Goal: Information Seeking & Learning: Learn about a topic

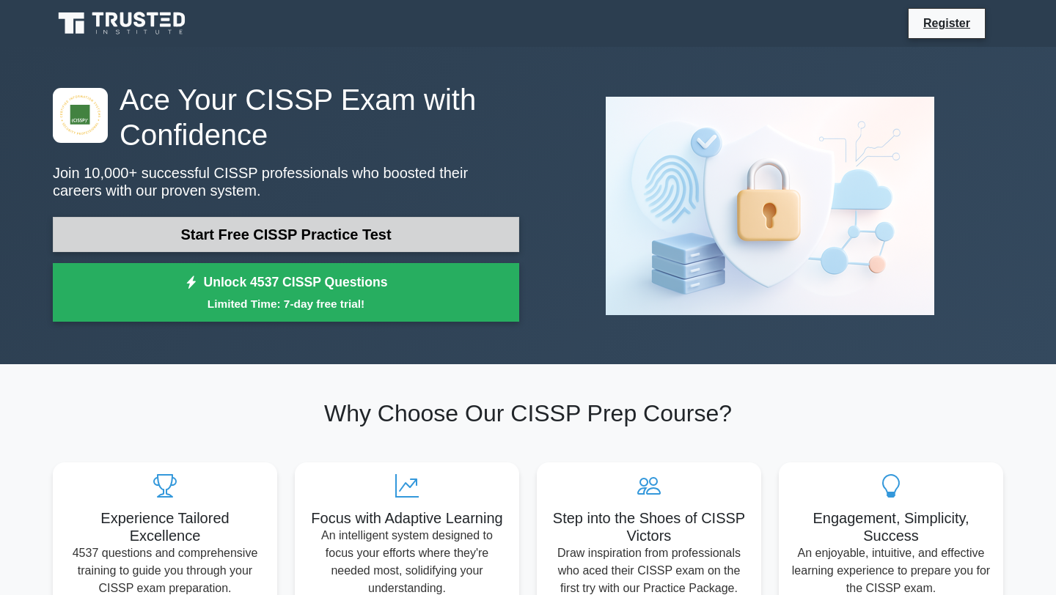
click at [278, 241] on link "Start Free CISSP Practice Test" at bounding box center [286, 234] width 466 height 35
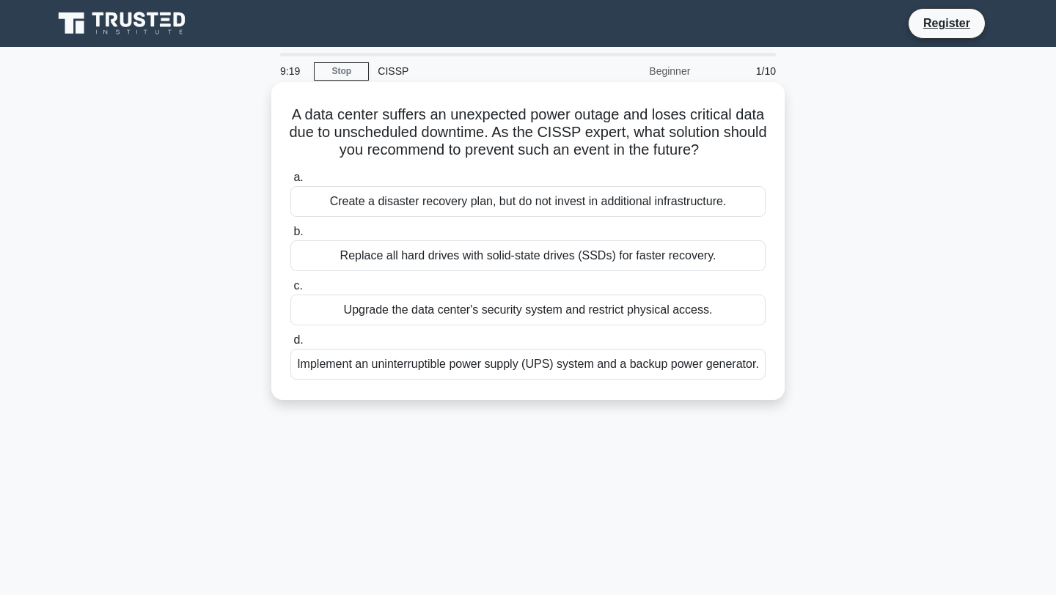
click at [533, 378] on div "Implement an uninterruptible power supply (UPS) system and a backup power gener…" at bounding box center [527, 364] width 475 height 31
click at [290, 345] on input "d. Implement an uninterruptible power supply (UPS) system and a backup power ge…" at bounding box center [290, 341] width 0 height 10
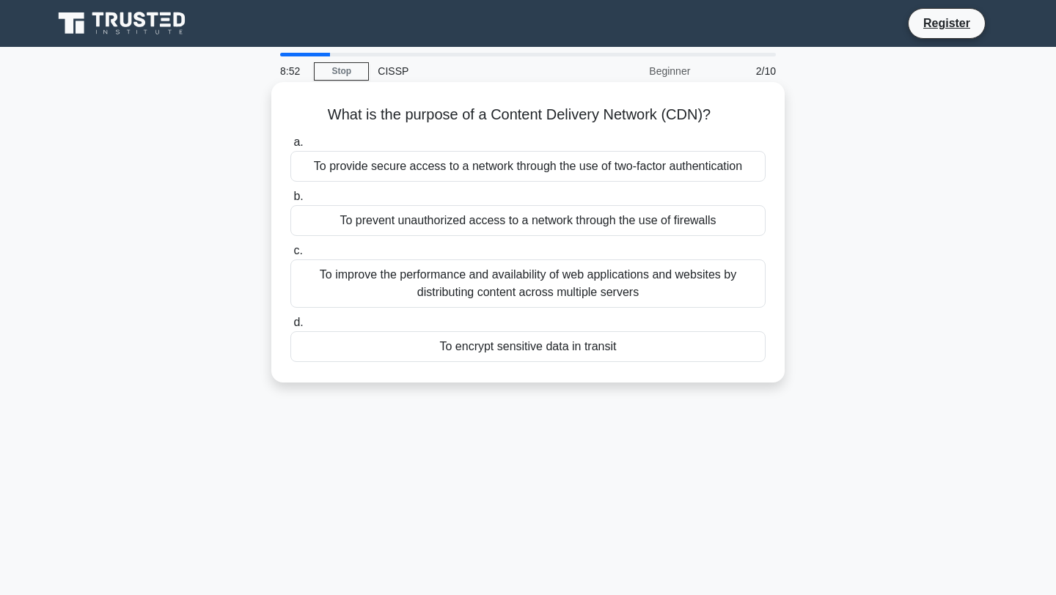
click at [428, 169] on div "To provide secure access to a network through the use of two-factor authenticat…" at bounding box center [527, 166] width 475 height 31
click at [290, 147] on input "a. To provide secure access to a network through the use of two-factor authenti…" at bounding box center [290, 143] width 0 height 10
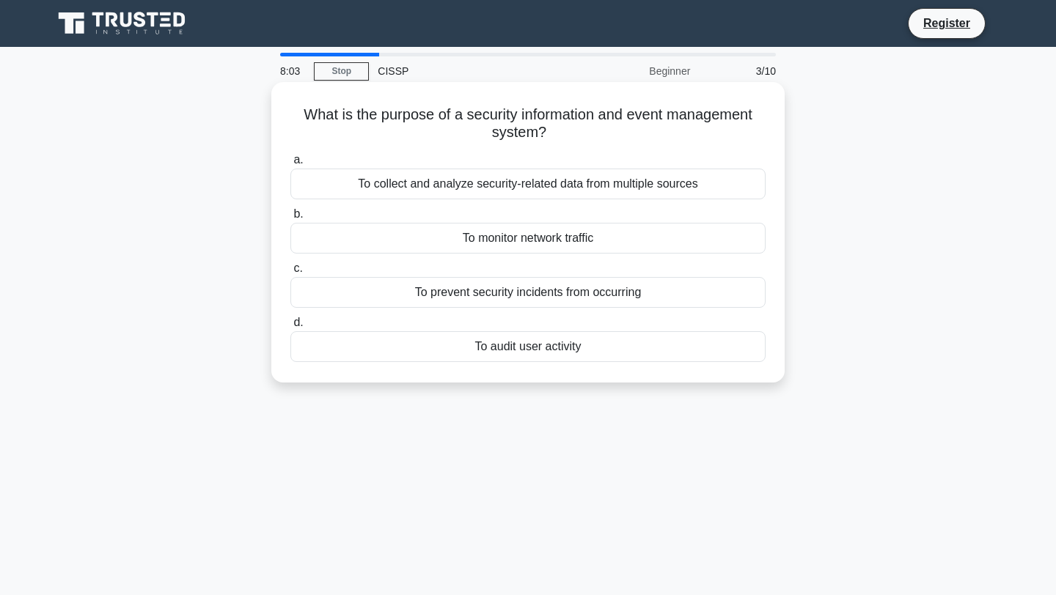
click at [495, 237] on div "To monitor network traffic" at bounding box center [527, 238] width 475 height 31
click at [290, 219] on input "b. To monitor network traffic" at bounding box center [290, 215] width 0 height 10
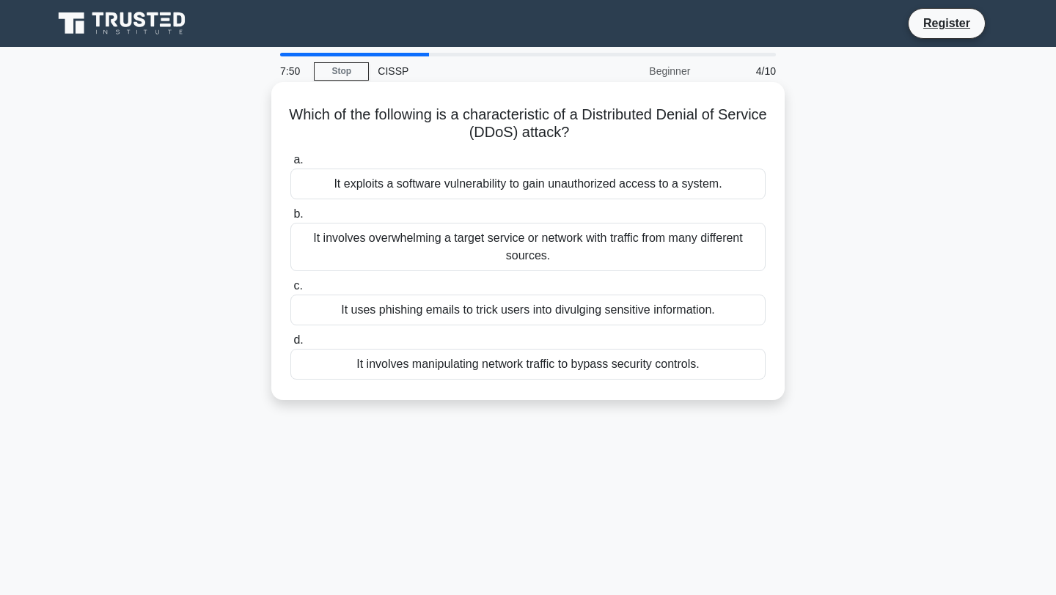
click at [546, 251] on div "It involves overwhelming a target service or network with traffic from many dif…" at bounding box center [527, 247] width 475 height 48
click at [290, 219] on input "b. It involves overwhelming a target service or network with traffic from many …" at bounding box center [290, 215] width 0 height 10
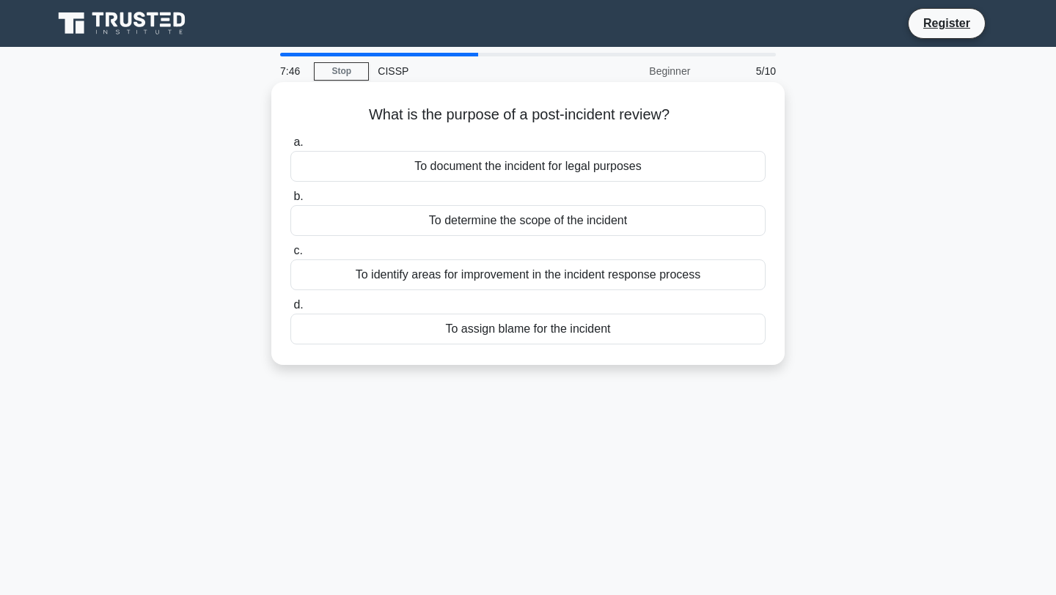
scroll to position [3, 0]
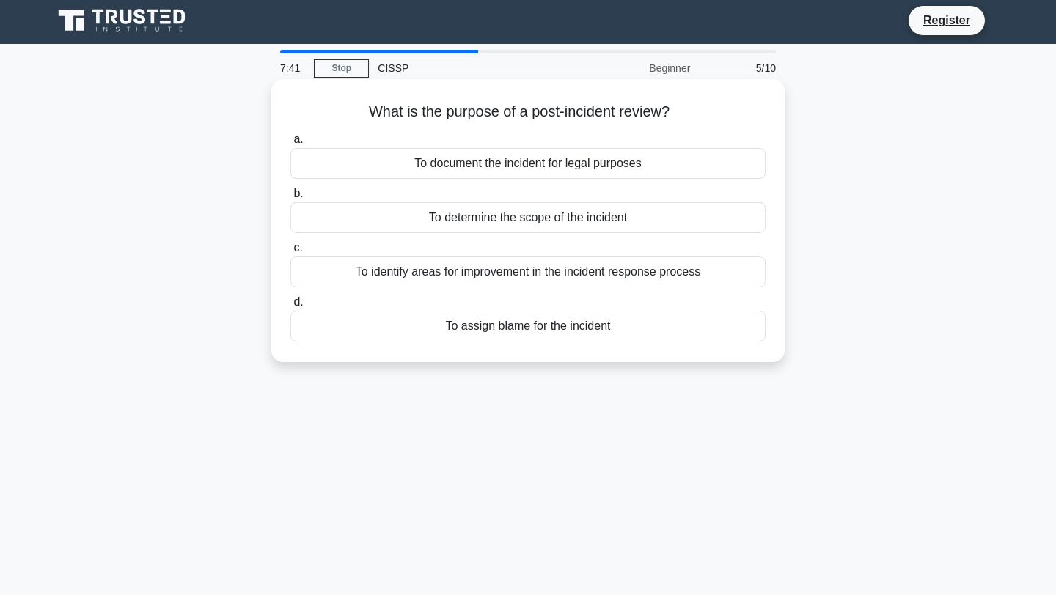
click at [532, 277] on div "To identify areas for improvement in the incident response process" at bounding box center [527, 272] width 475 height 31
click at [290, 253] on input "c. To identify areas for improvement in the incident response process" at bounding box center [290, 248] width 0 height 10
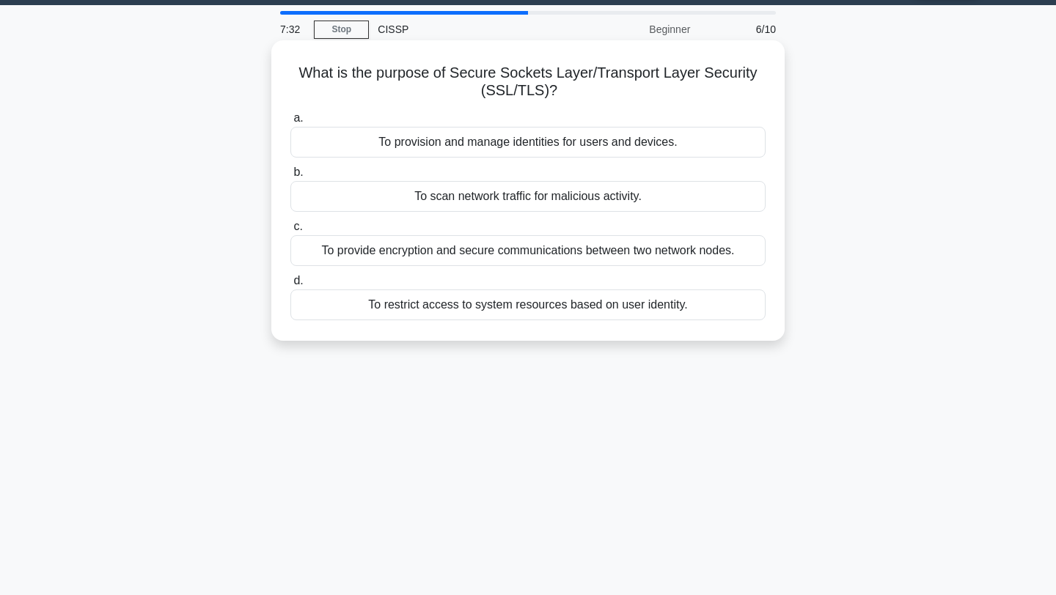
scroll to position [44, 0]
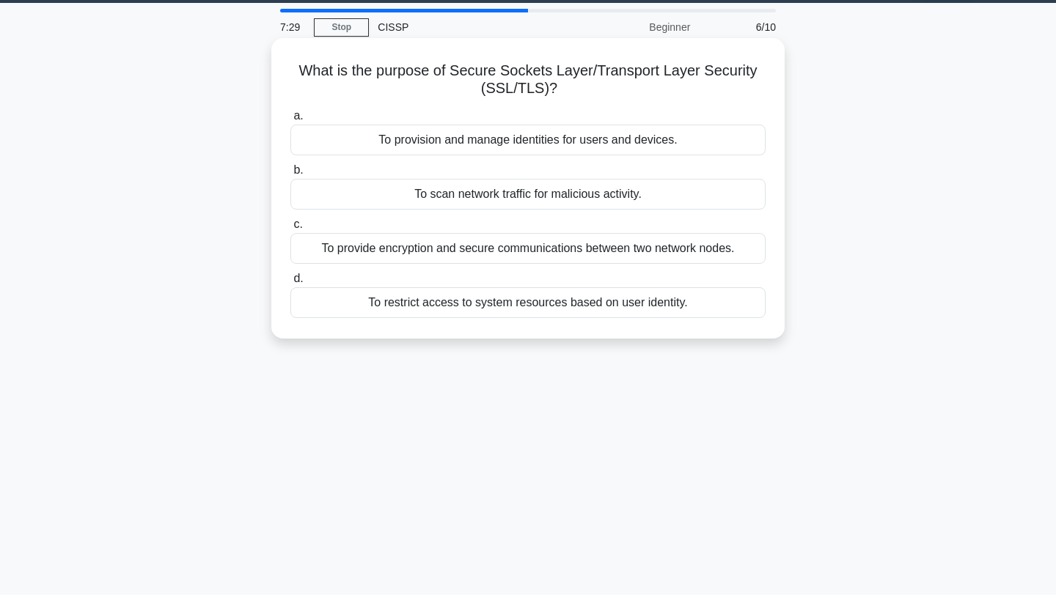
click at [562, 254] on div "To provide encryption and secure communications between two network nodes." at bounding box center [527, 248] width 475 height 31
click at [290, 230] on input "c. To provide encryption and secure communications between two network nodes." at bounding box center [290, 225] width 0 height 10
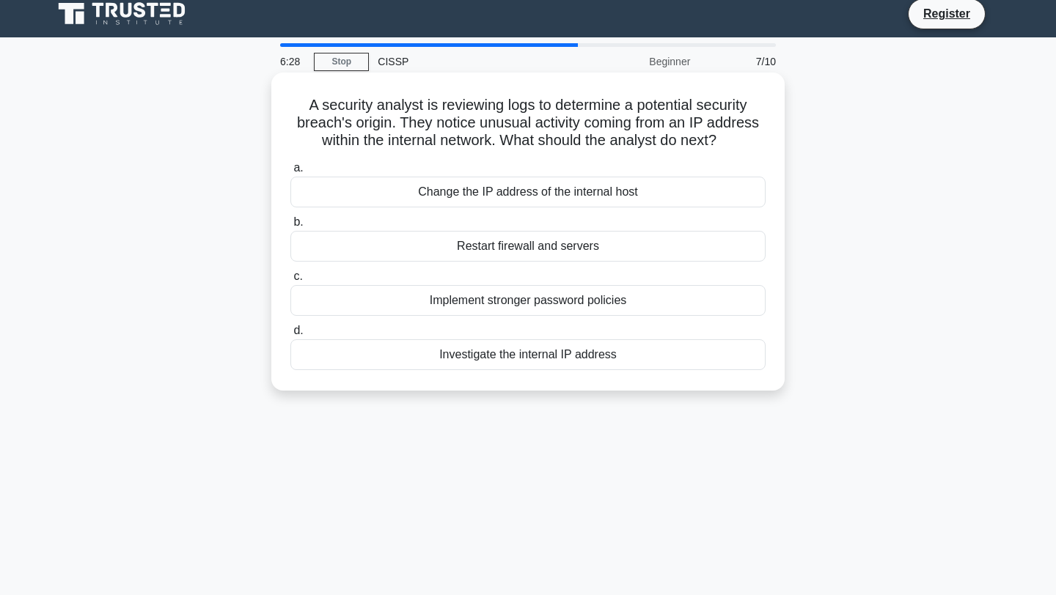
scroll to position [12, 0]
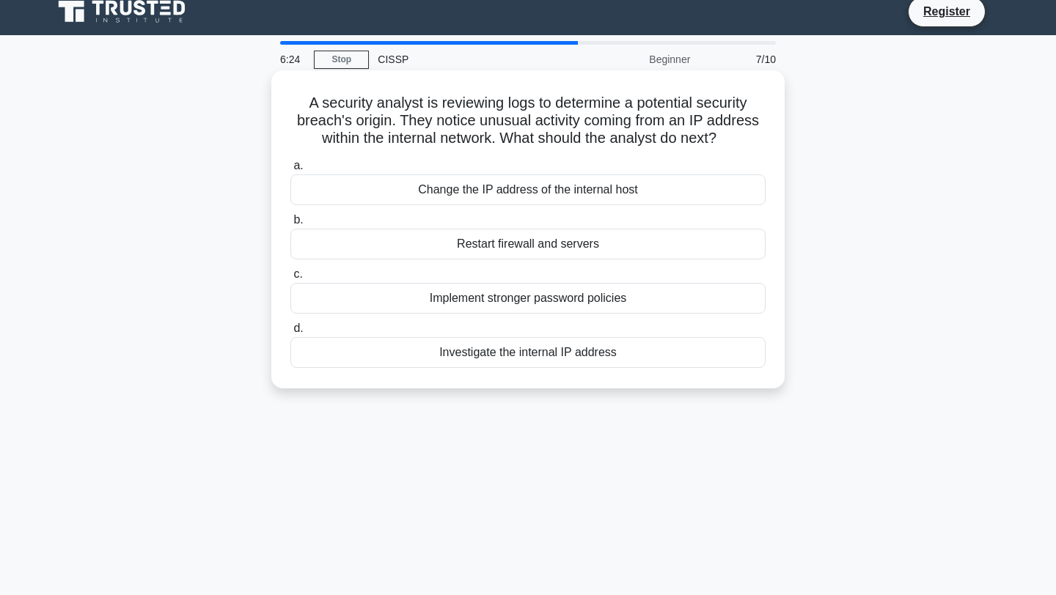
click at [565, 359] on div "Investigate the internal IP address" at bounding box center [527, 352] width 475 height 31
click at [290, 334] on input "d. Investigate the internal IP address" at bounding box center [290, 329] width 0 height 10
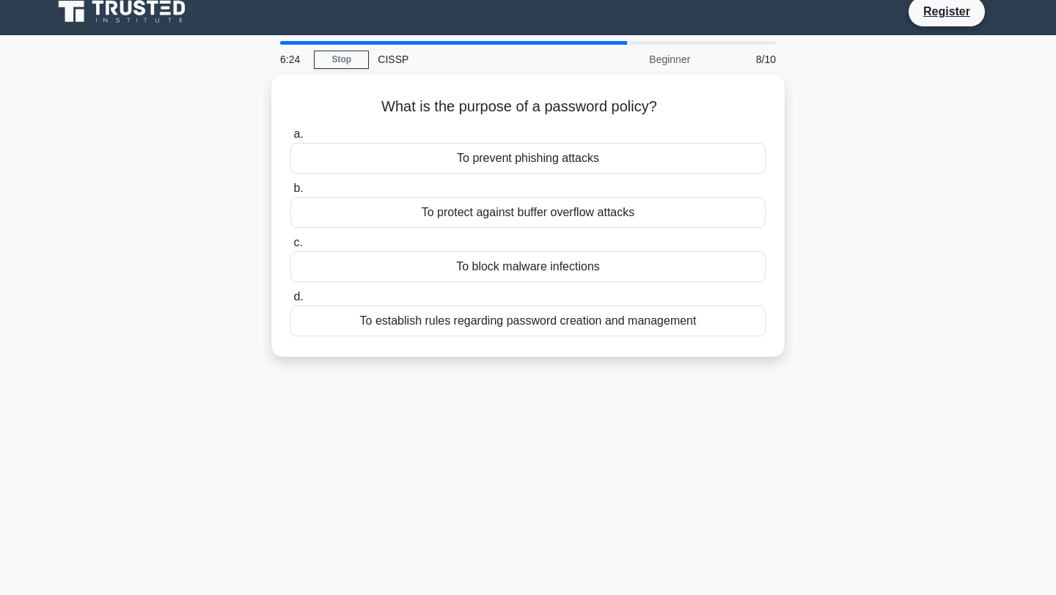
scroll to position [0, 0]
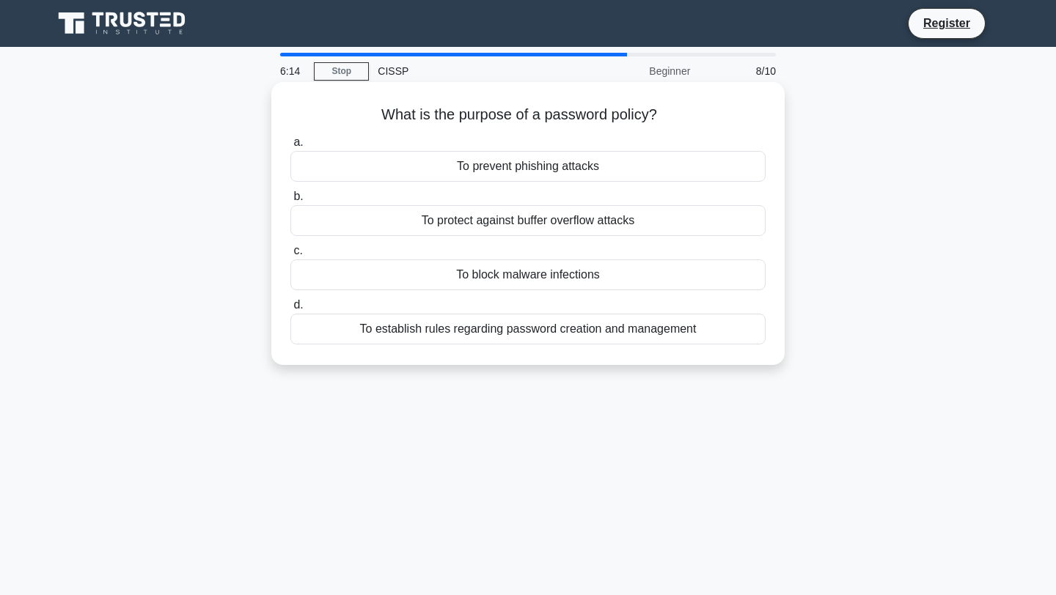
click at [529, 331] on div "To establish rules regarding password creation and management" at bounding box center [527, 329] width 475 height 31
click at [290, 310] on input "d. To establish rules regarding password creation and management" at bounding box center [290, 306] width 0 height 10
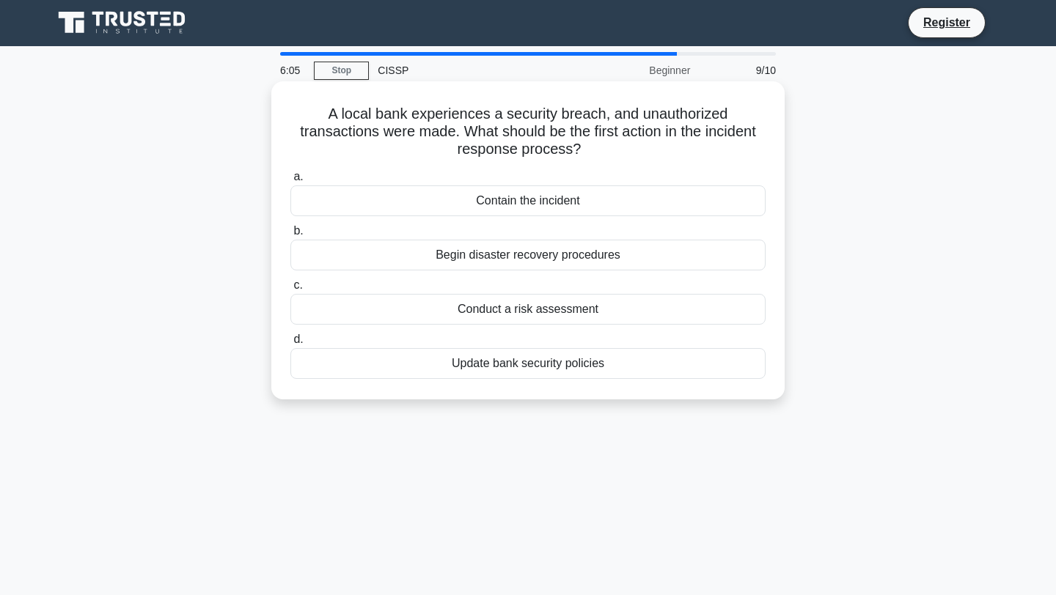
scroll to position [2, 0]
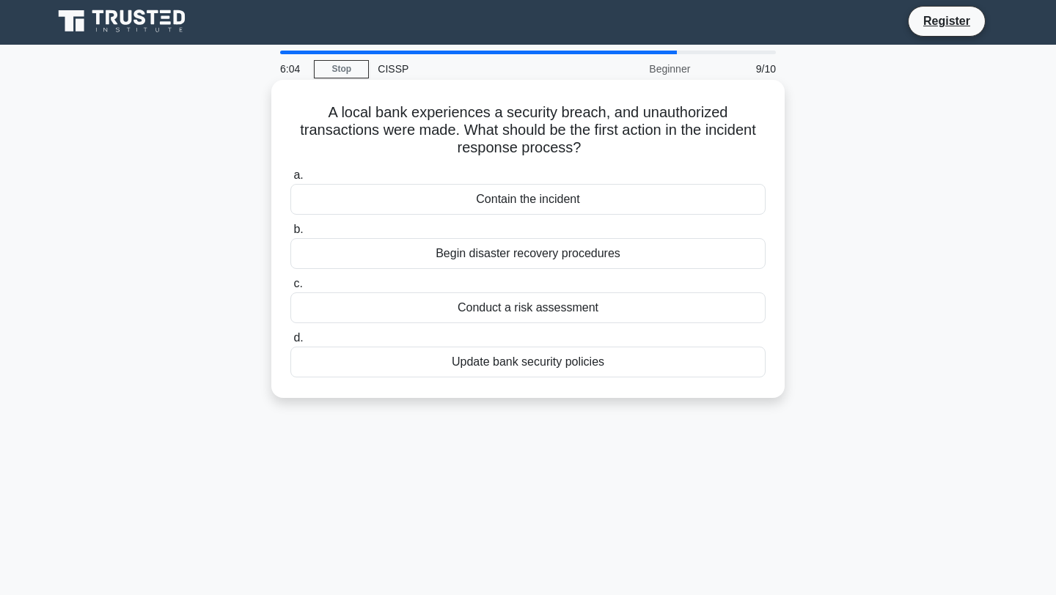
click at [569, 208] on div "Contain the incident" at bounding box center [527, 199] width 475 height 31
click at [290, 180] on input "a. Contain the incident" at bounding box center [290, 176] width 0 height 10
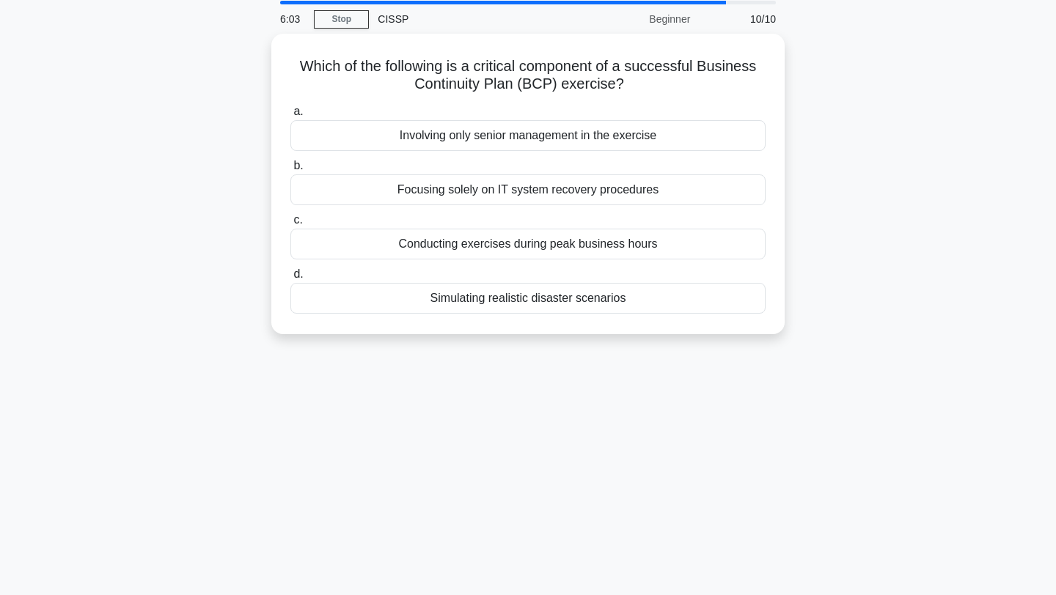
scroll to position [52, 0]
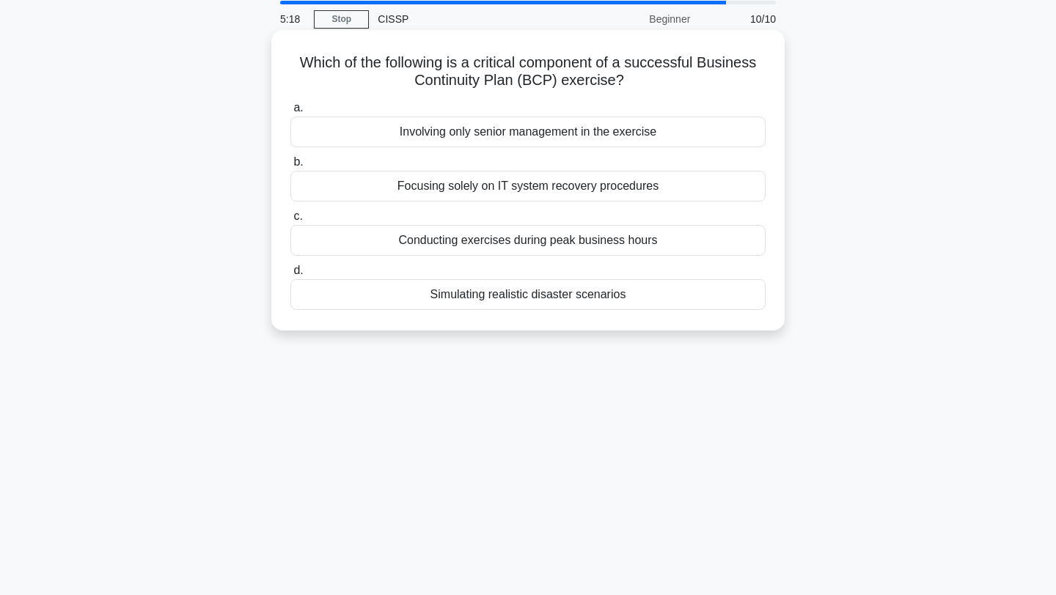
click at [492, 297] on div "Simulating realistic disaster scenarios" at bounding box center [527, 294] width 475 height 31
click at [290, 276] on input "d. Simulating realistic disaster scenarios" at bounding box center [290, 271] width 0 height 10
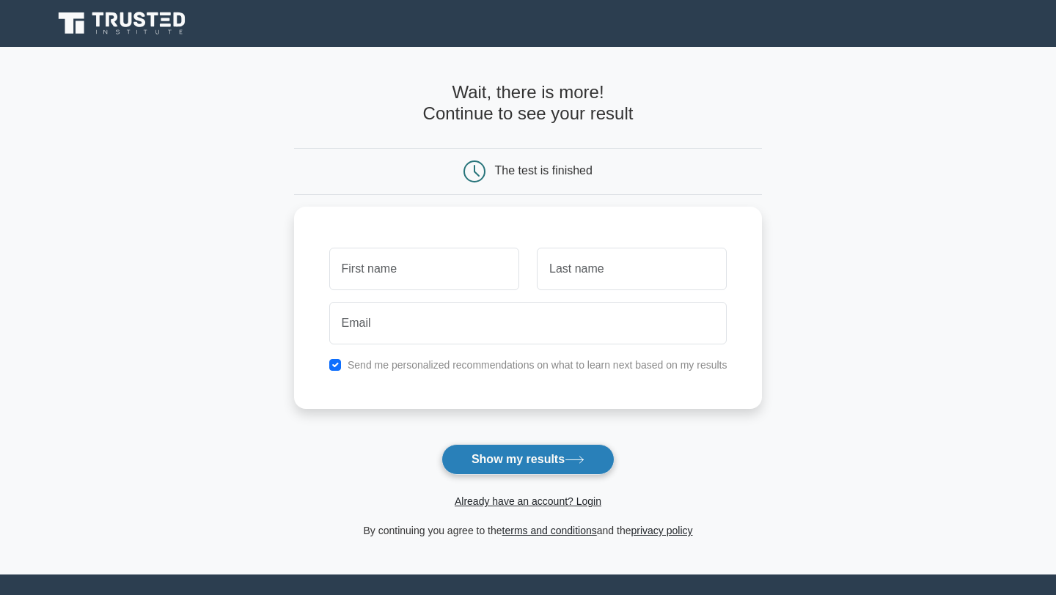
click at [524, 453] on button "Show my results" at bounding box center [527, 459] width 173 height 31
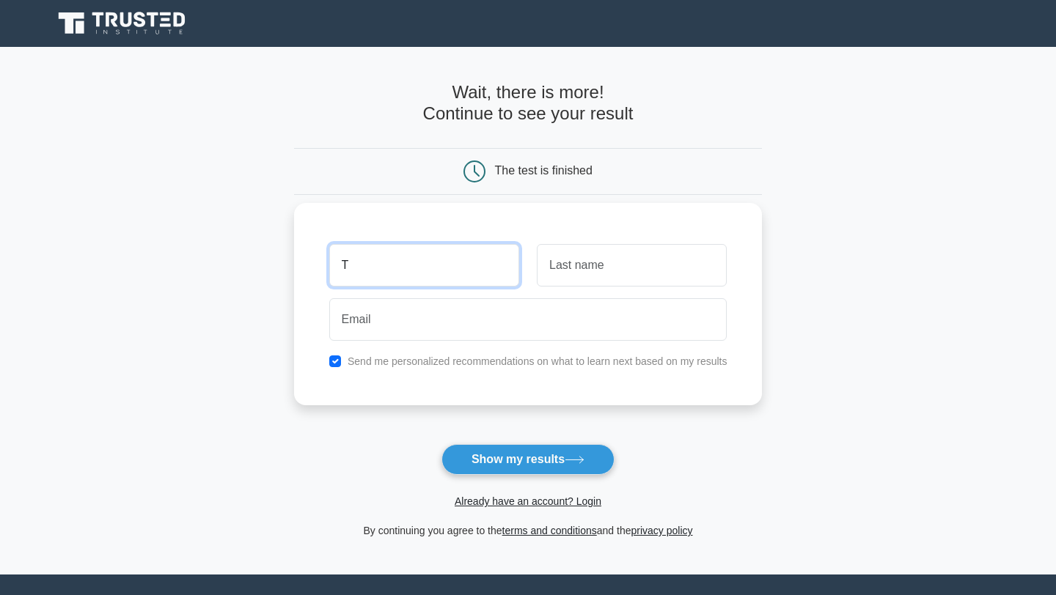
type input "T"
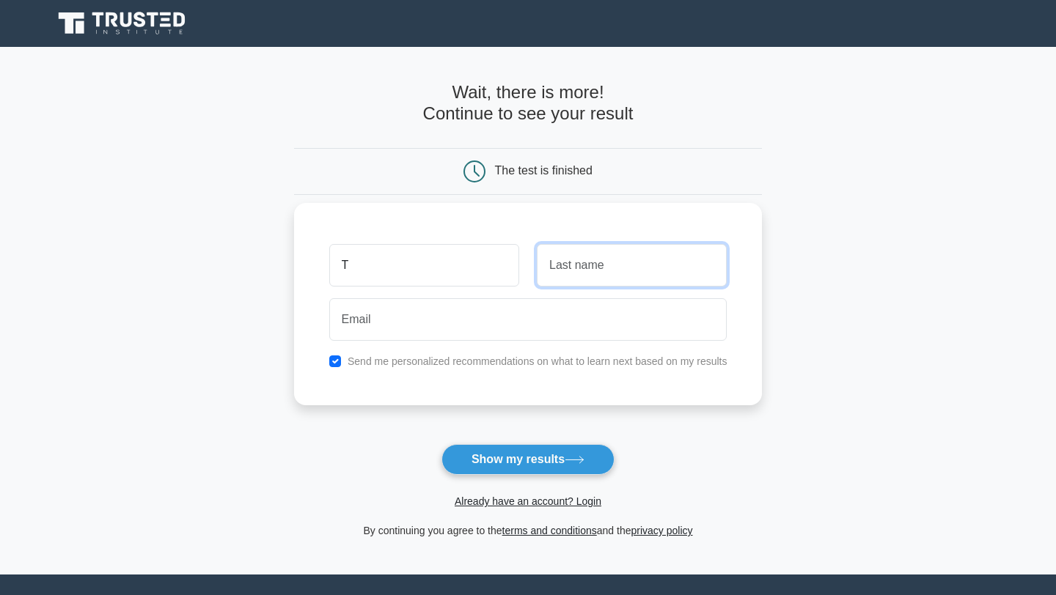
click at [599, 280] on input "text" at bounding box center [632, 265] width 190 height 43
type input "A"
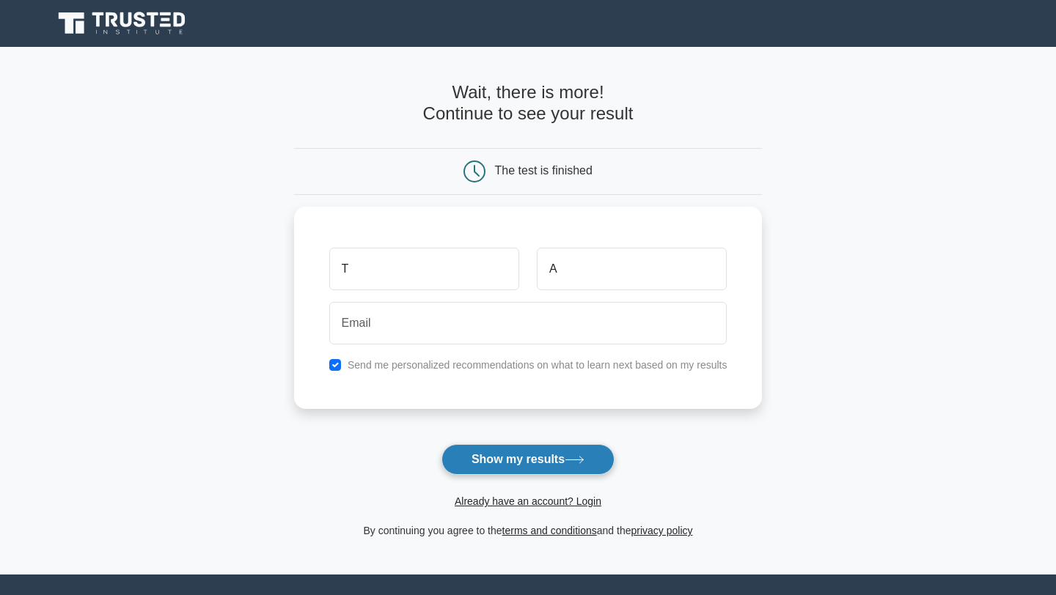
click at [546, 461] on button "Show my results" at bounding box center [527, 459] width 173 height 31
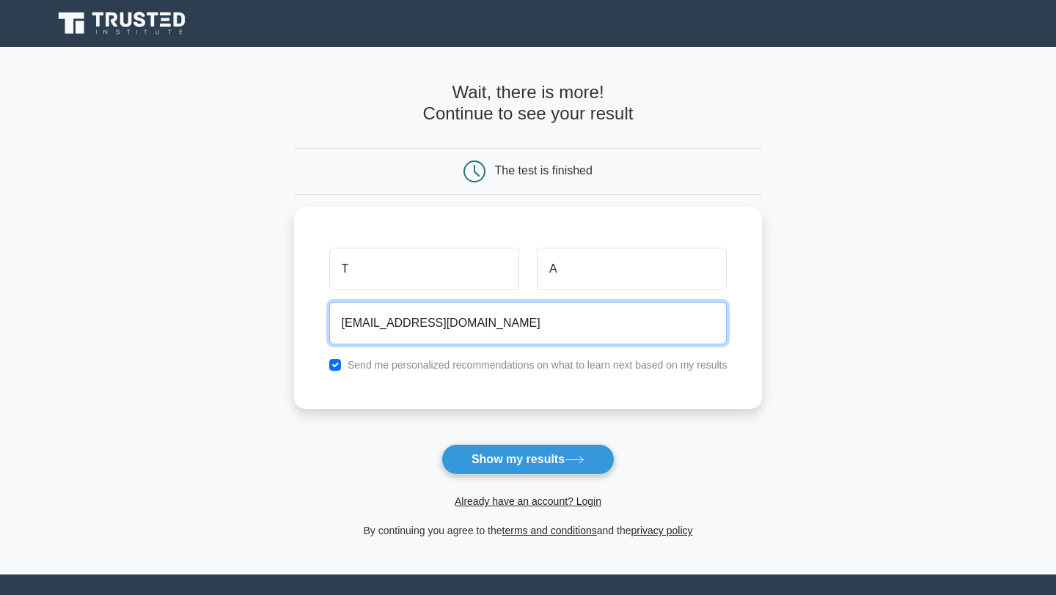
type input "mrgudluvin@gmail.com"
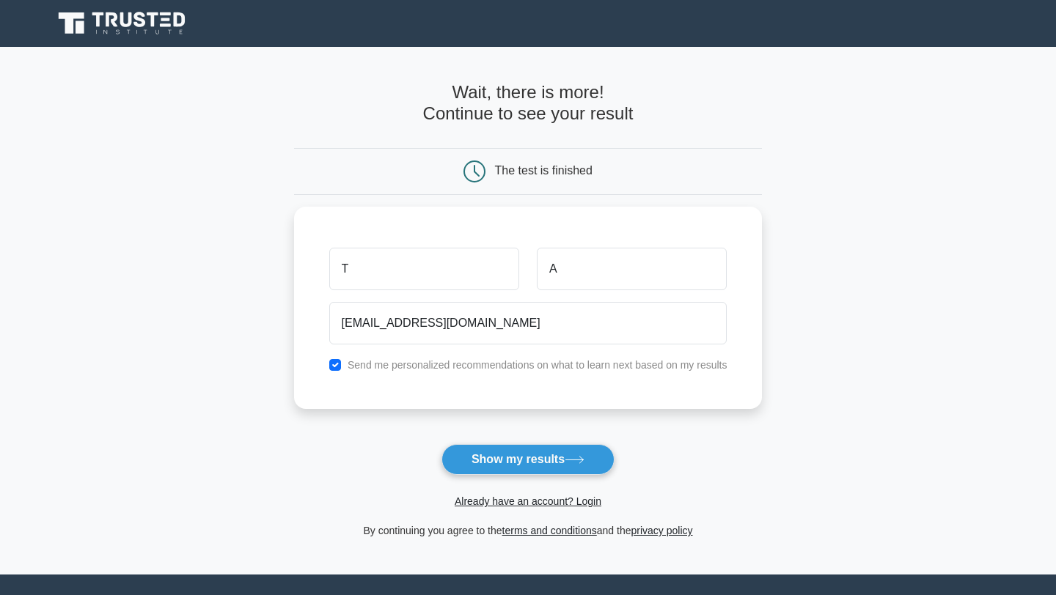
click at [567, 464] on button "Show my results" at bounding box center [527, 459] width 173 height 31
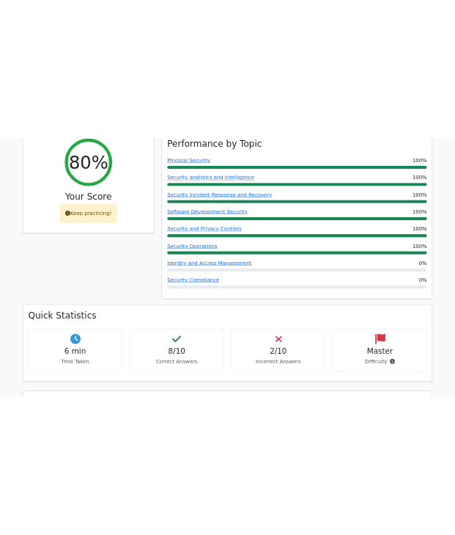
scroll to position [625, 0]
